Goal: Task Accomplishment & Management: Manage account settings

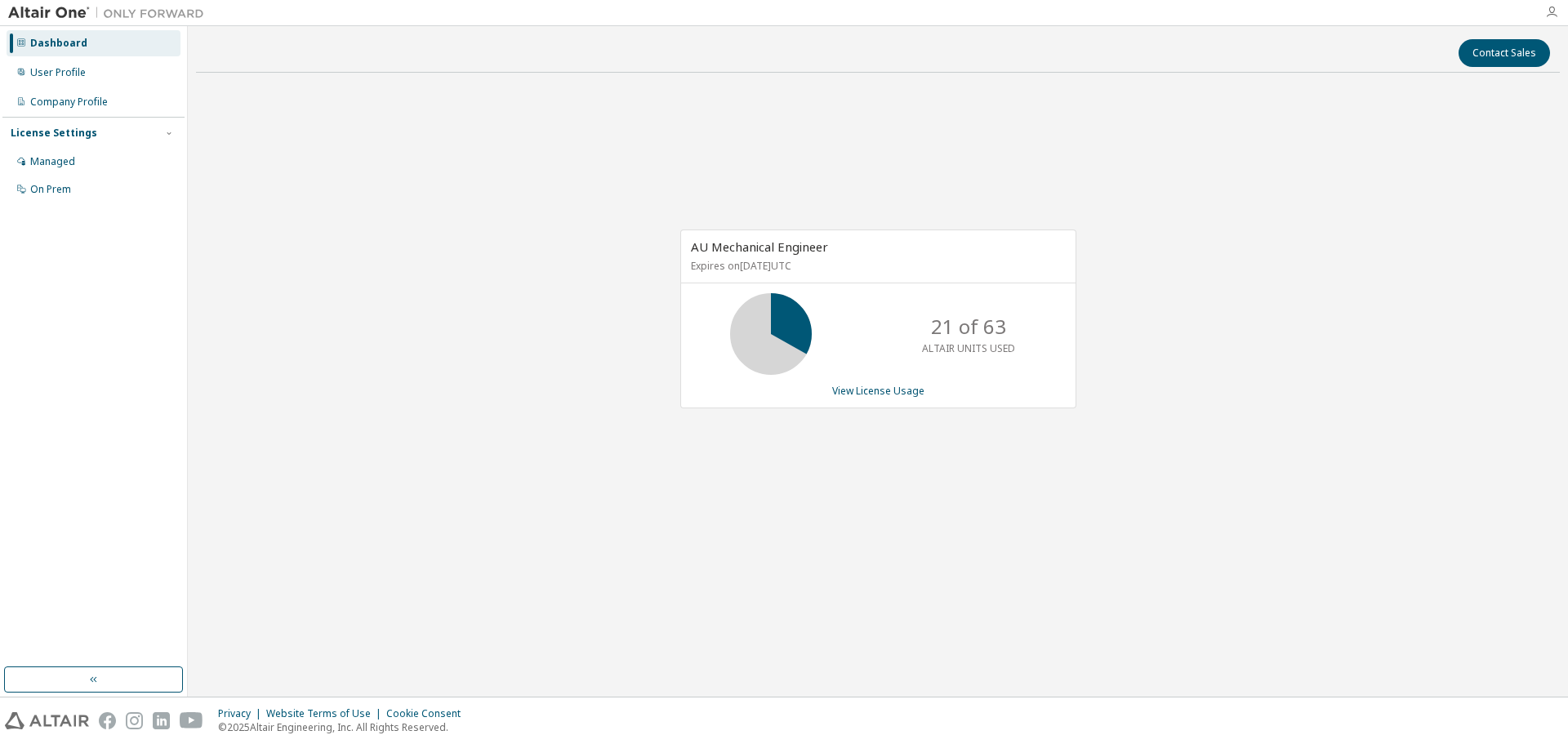
click at [1556, 16] on icon "button" at bounding box center [1551, 12] width 13 height 13
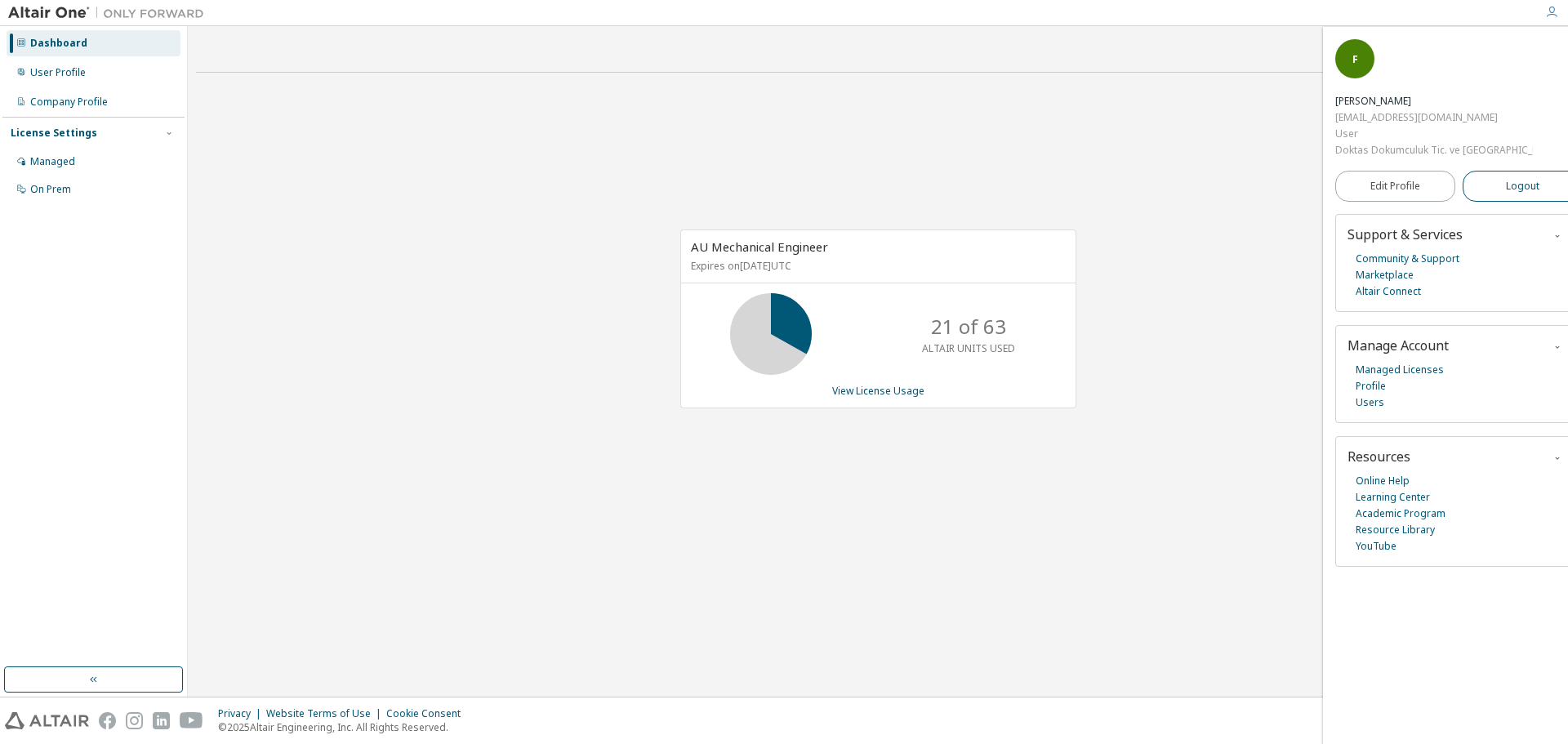
click at [1506, 178] on span "Logout" at bounding box center [1523, 185] width 34 height 16
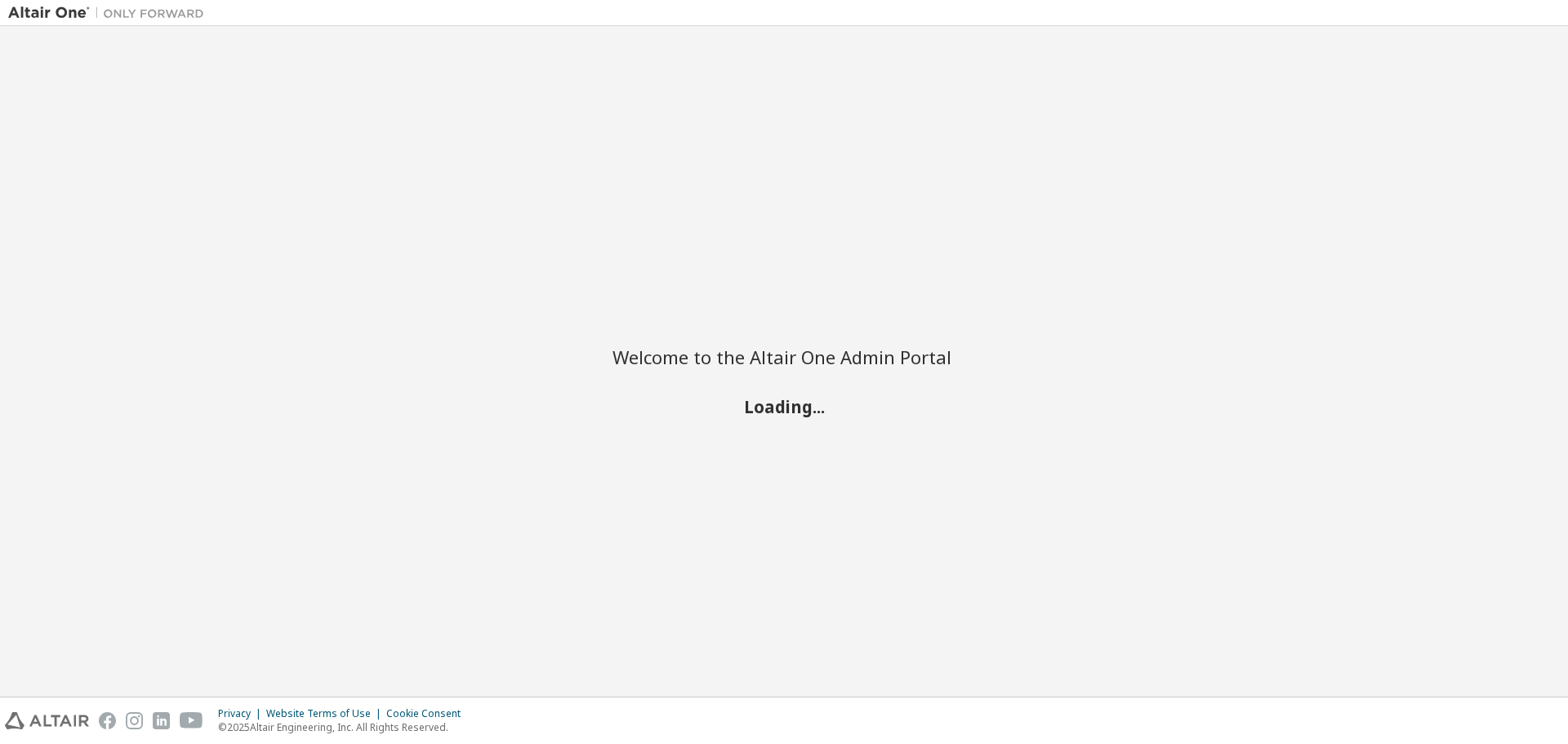
click at [1495, 171] on button "Logout" at bounding box center [1555, 186] width 120 height 31
click at [1486, 137] on div "Welcome to the Altair One Admin Portal Loading..." at bounding box center [784, 361] width 1551 height 655
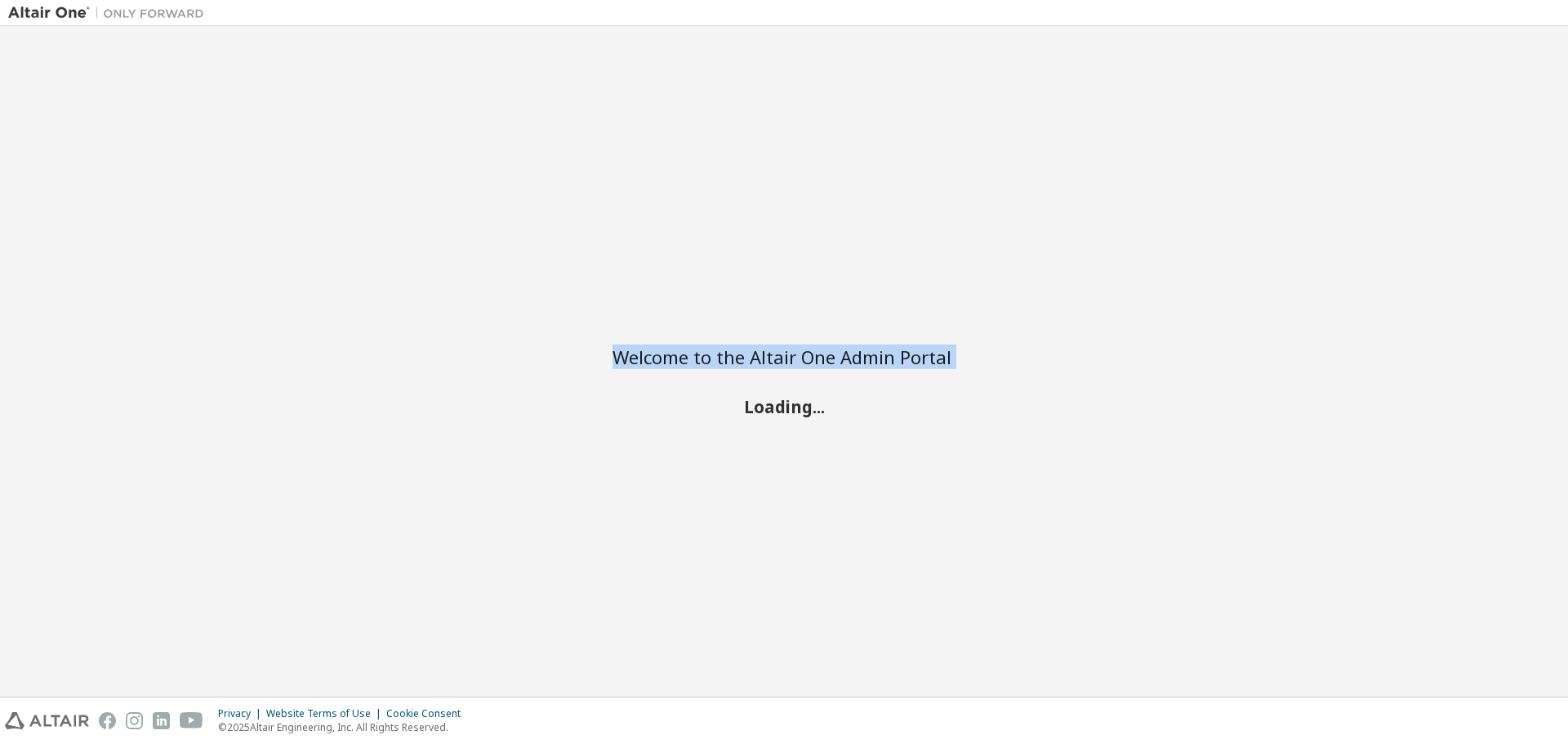
click at [1486, 137] on div "Welcome to the Altair One Admin Portal Loading..." at bounding box center [784, 361] width 1551 height 655
